Goal: Task Accomplishment & Management: Use online tool/utility

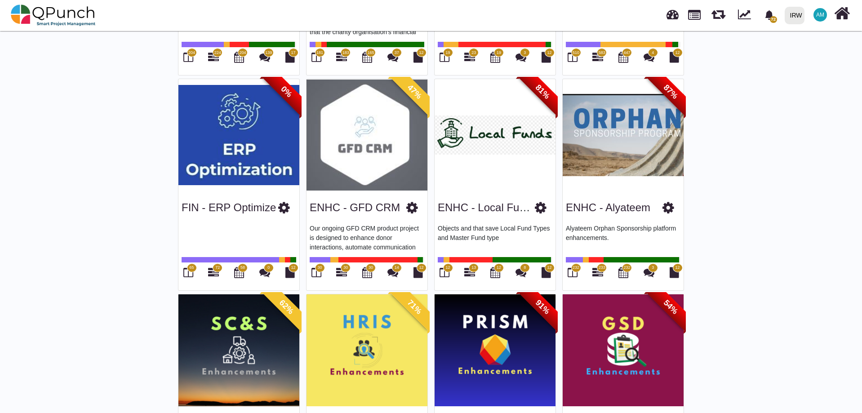
scroll to position [450, 0]
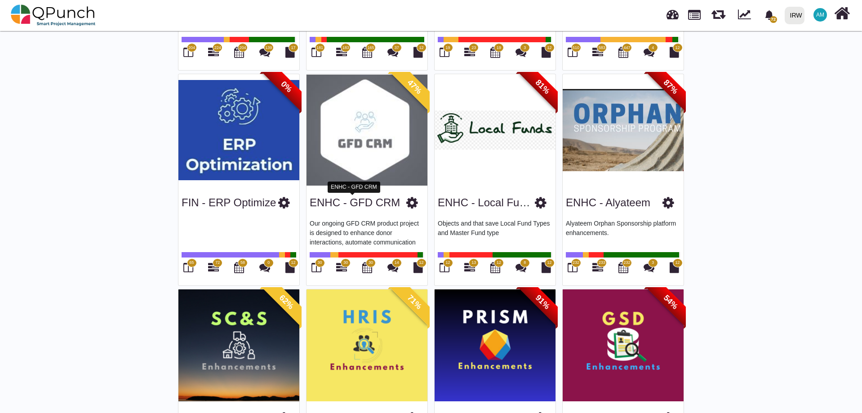
click at [342, 208] on link "ENHC - GFD CRM" at bounding box center [355, 202] width 90 height 12
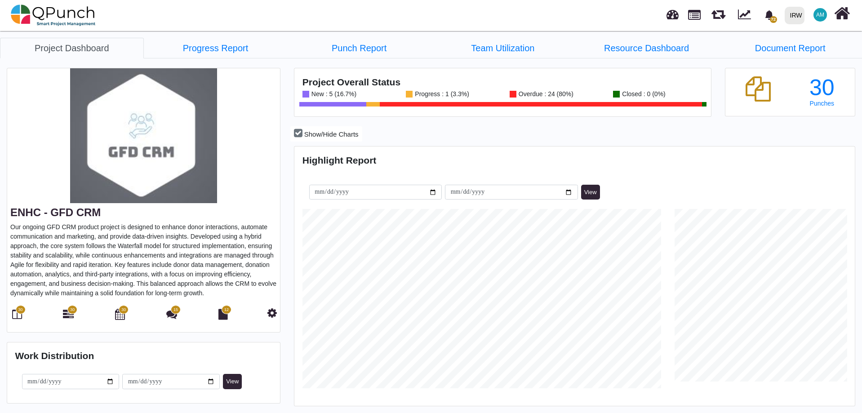
scroll to position [248, 558]
click at [14, 318] on icon at bounding box center [17, 314] width 10 height 11
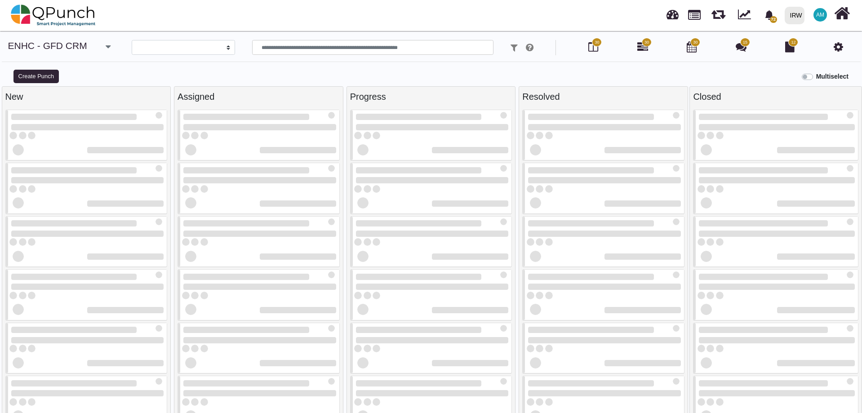
select select
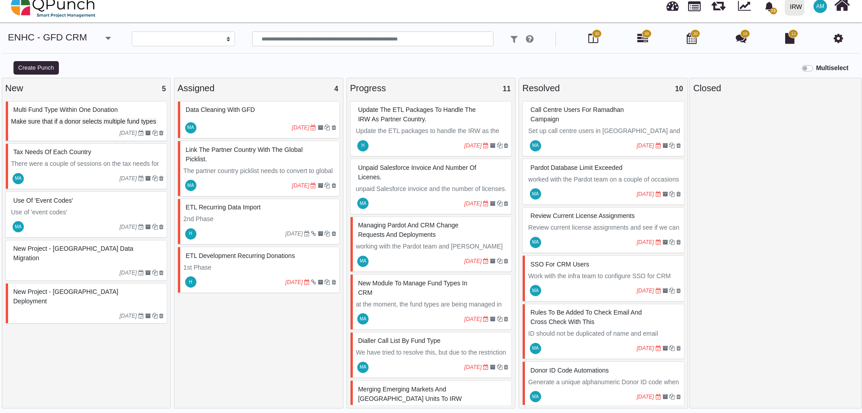
click at [236, 172] on p "The partner country picklist needs to convert to global picklist." at bounding box center [259, 175] width 153 height 19
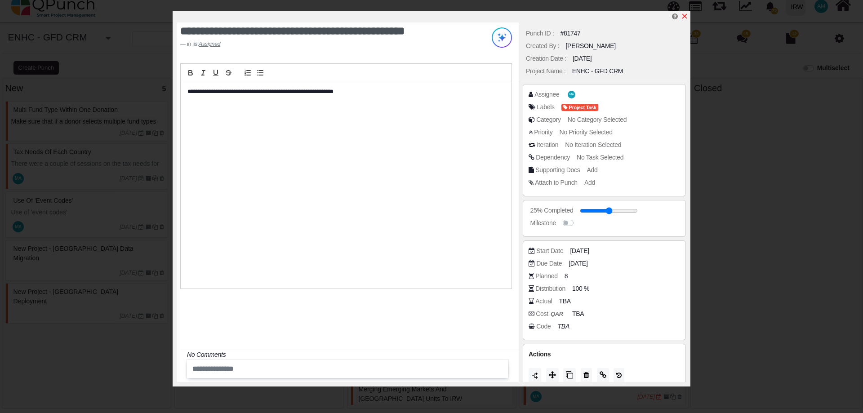
click at [686, 16] on icon "x" at bounding box center [684, 16] width 7 height 7
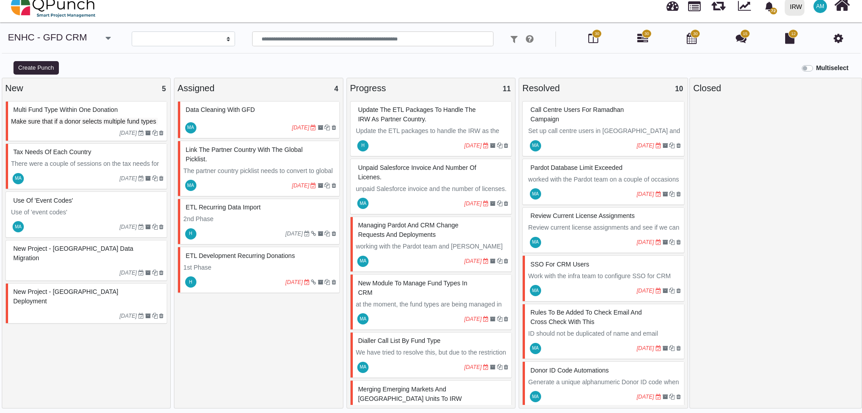
click at [228, 343] on div "Data Cleaning with GFD MA [DATE] link the partner country with the global pickl…" at bounding box center [259, 254] width 162 height 307
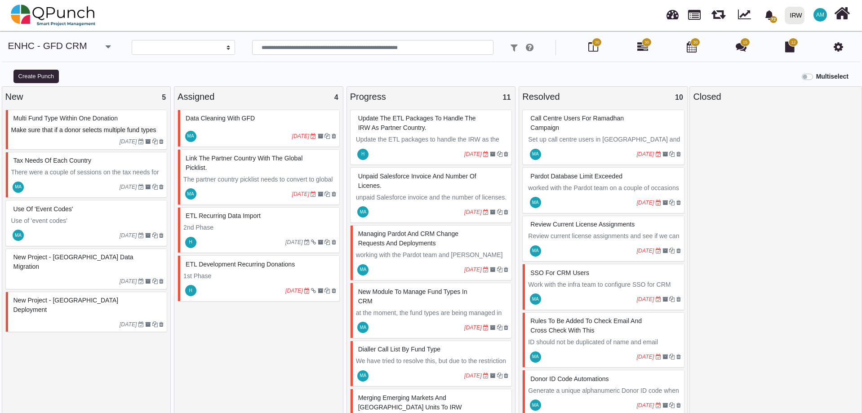
click at [236, 272] on p "1st Phase" at bounding box center [259, 276] width 153 height 9
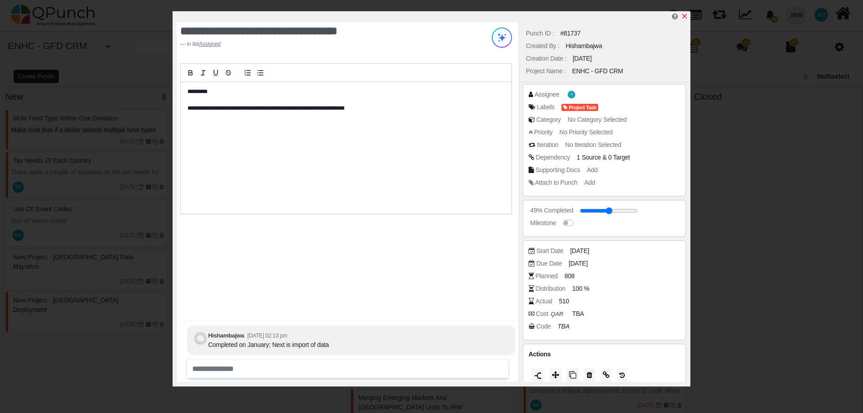
click at [684, 14] on icon "x" at bounding box center [684, 16] width 7 height 7
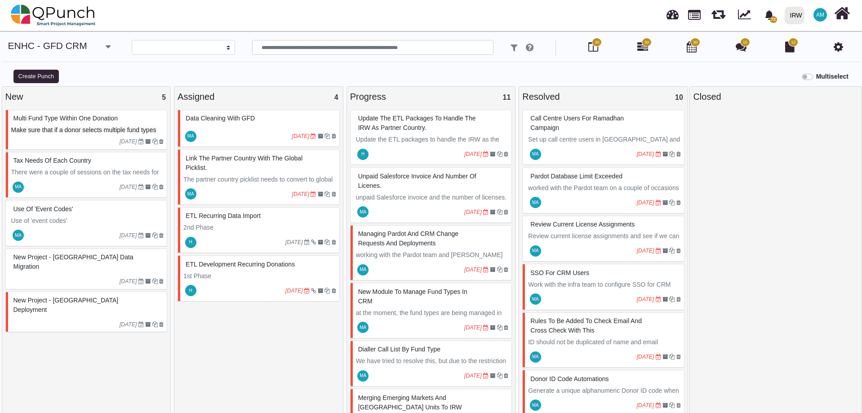
click at [55, 9] on img at bounding box center [53, 15] width 85 height 27
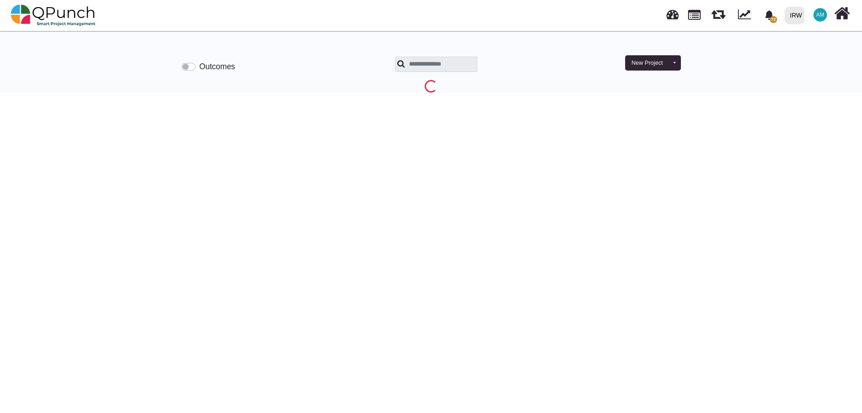
click at [68, 11] on img at bounding box center [53, 15] width 85 height 27
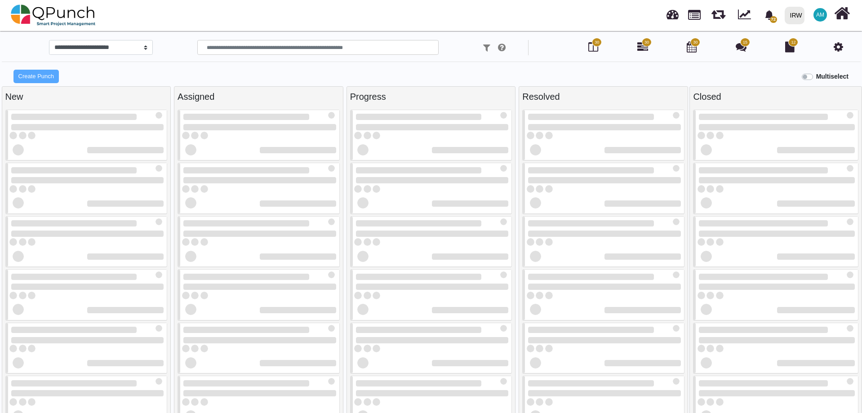
select select
